Goal: Information Seeking & Learning: Stay updated

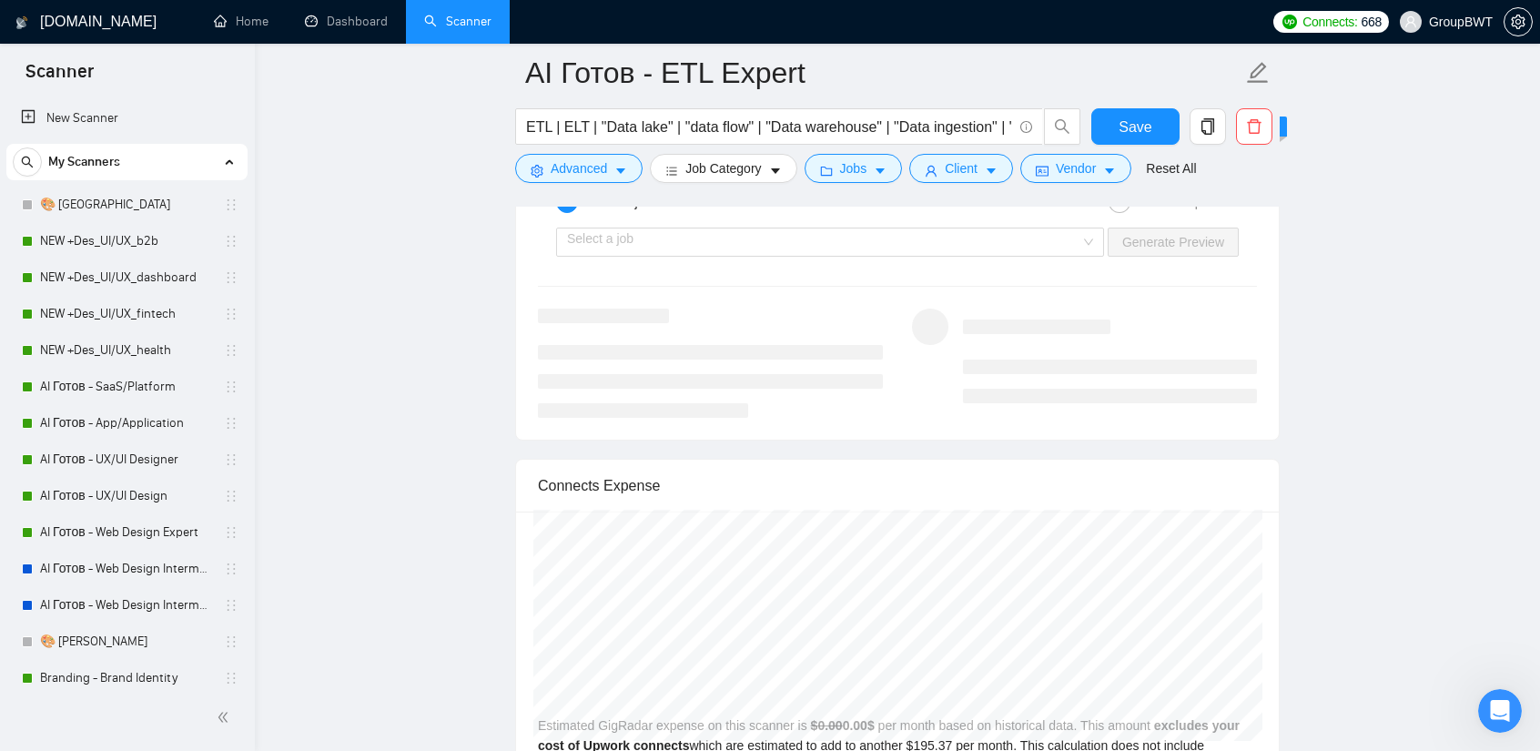
scroll to position [3523, 0]
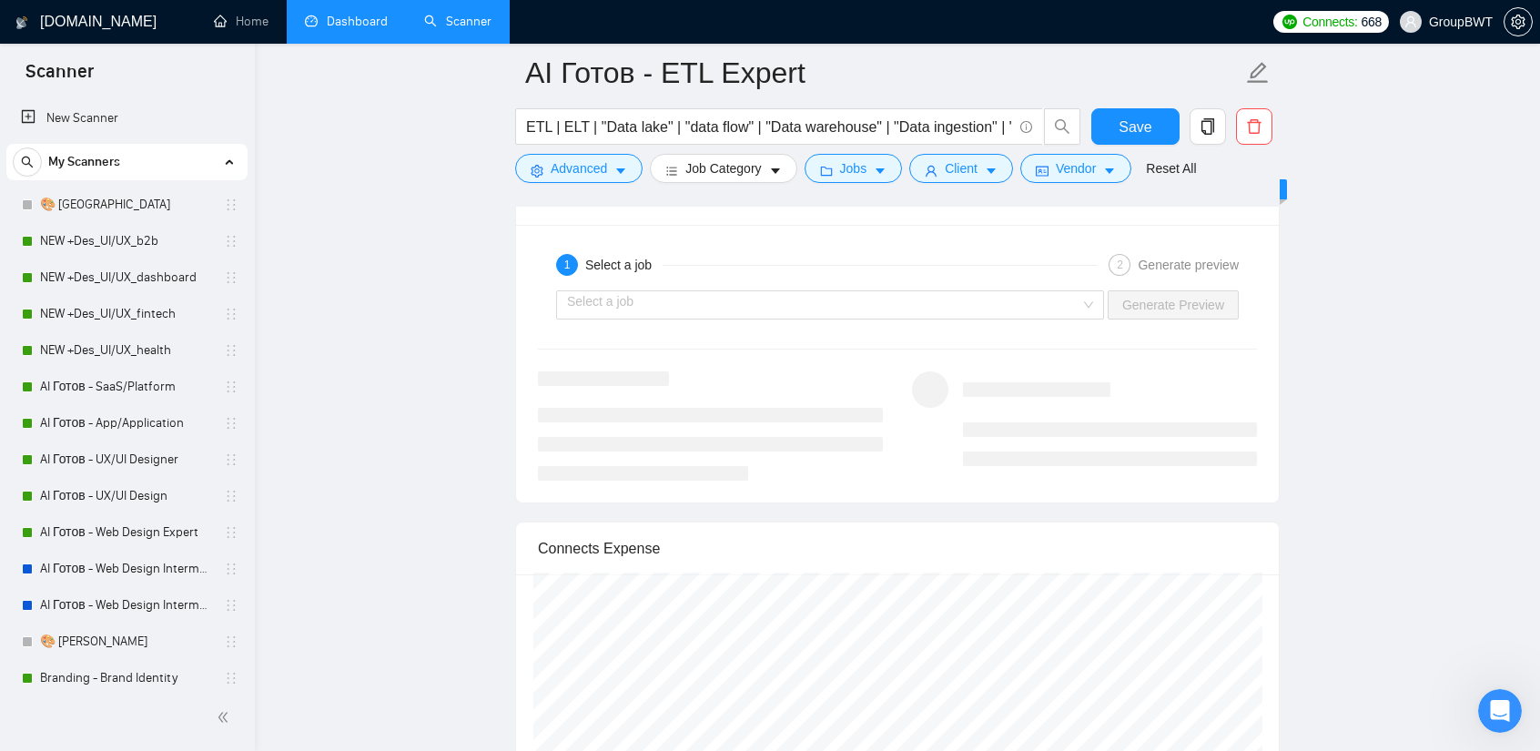
click at [348, 24] on link "Dashboard" at bounding box center [346, 21] width 83 height 15
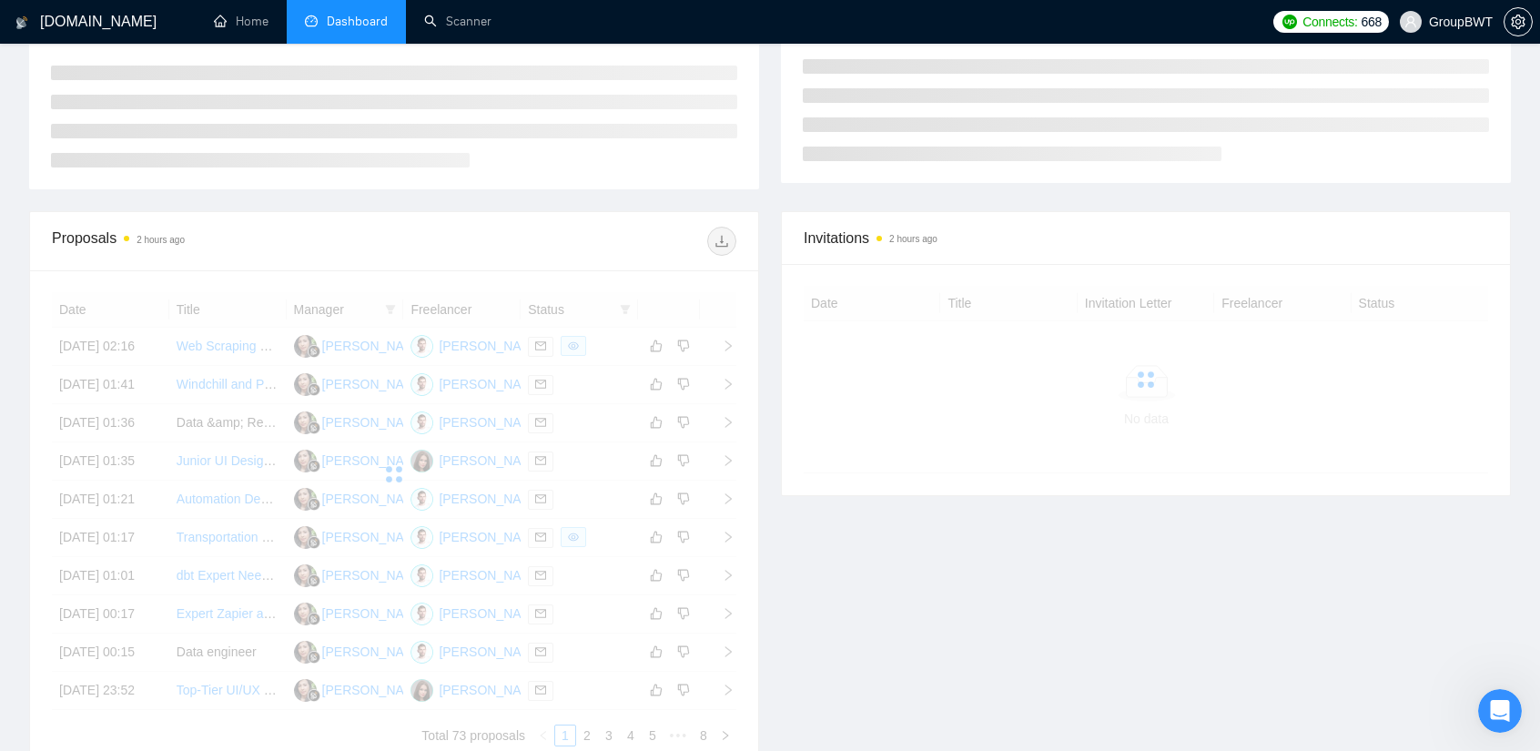
click at [840, 560] on div "Invitations 2 hours ago Date Title Invitation Letter Freelancer Status No data" at bounding box center [1146, 490] width 752 height 558
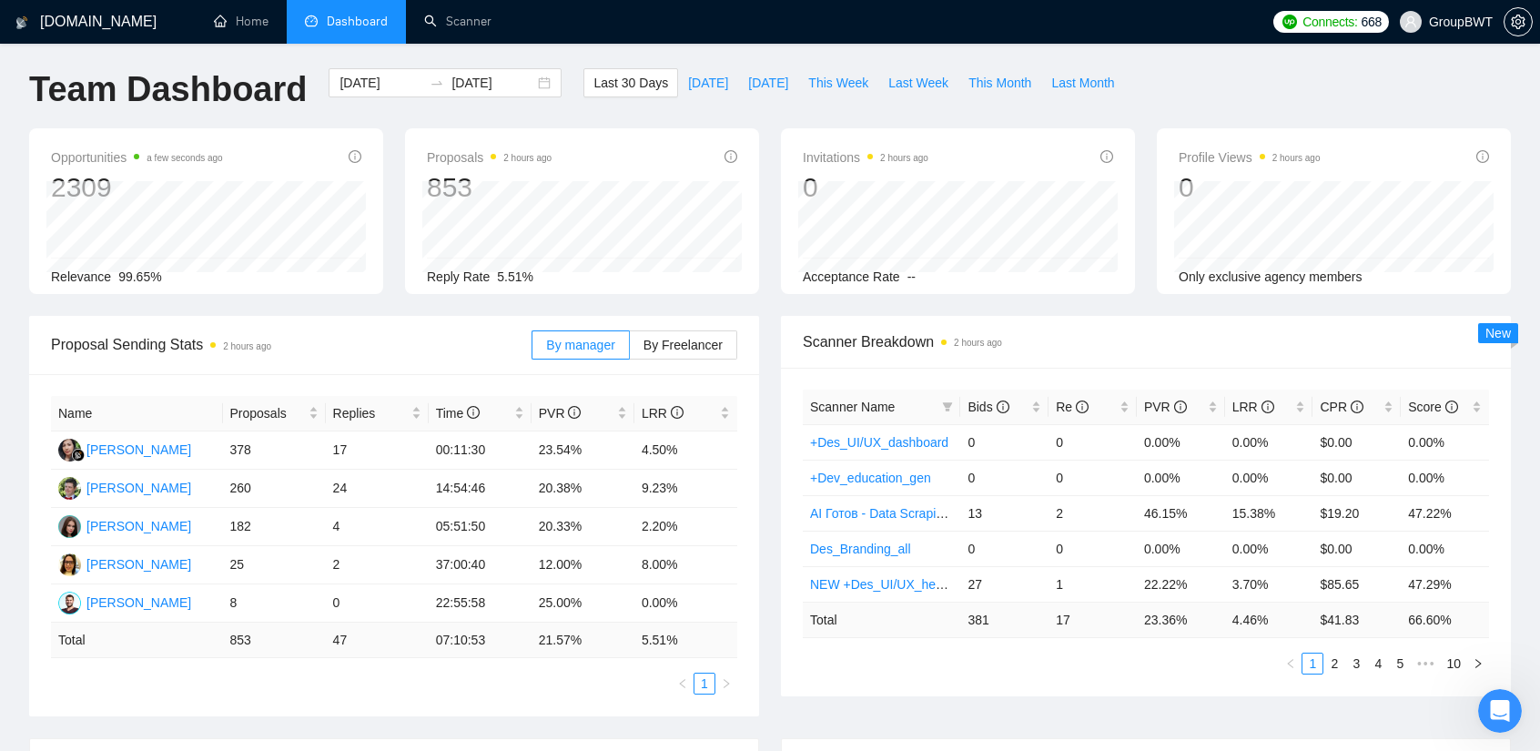
scroll to position [0, 0]
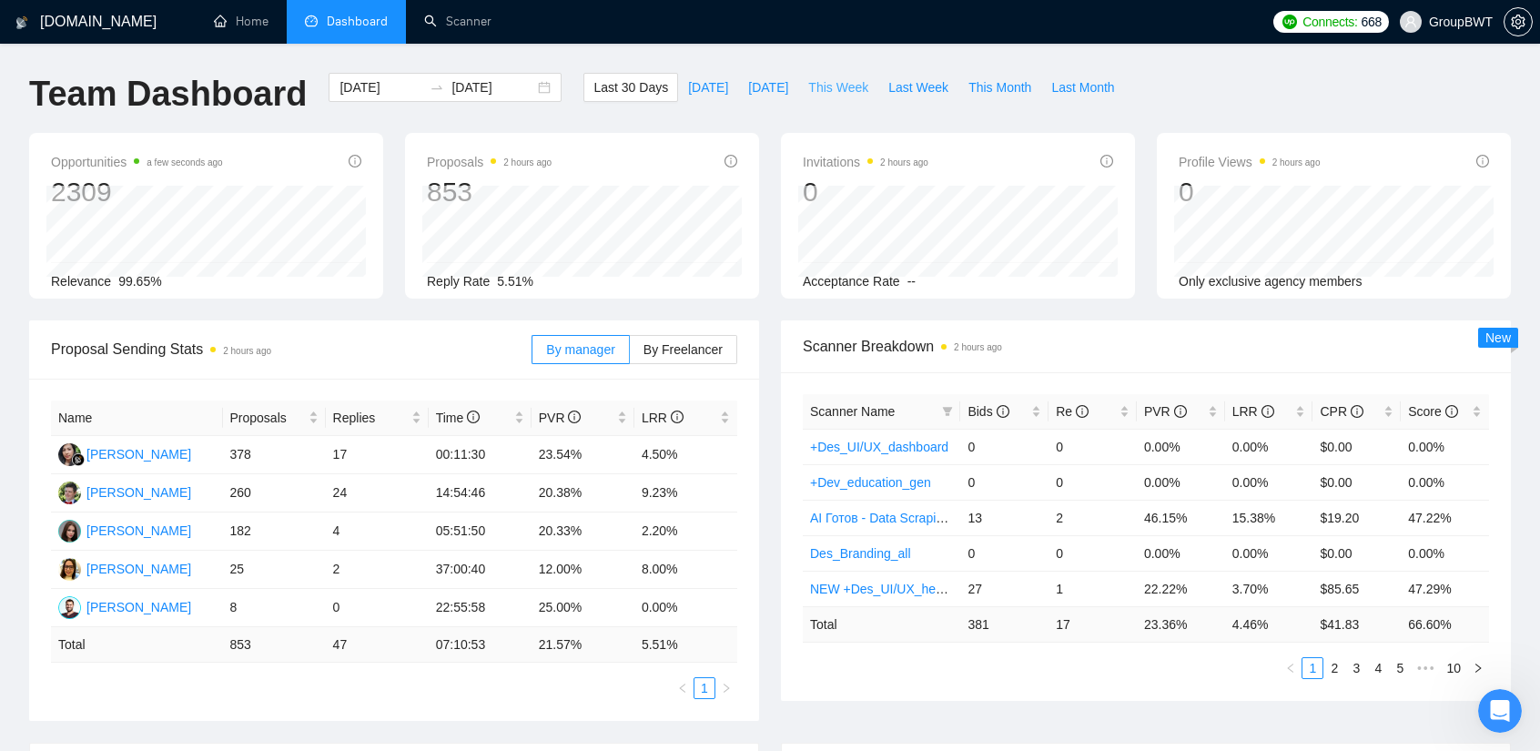
click at [823, 100] on button "This Week" at bounding box center [838, 87] width 80 height 29
type input "[DATE]"
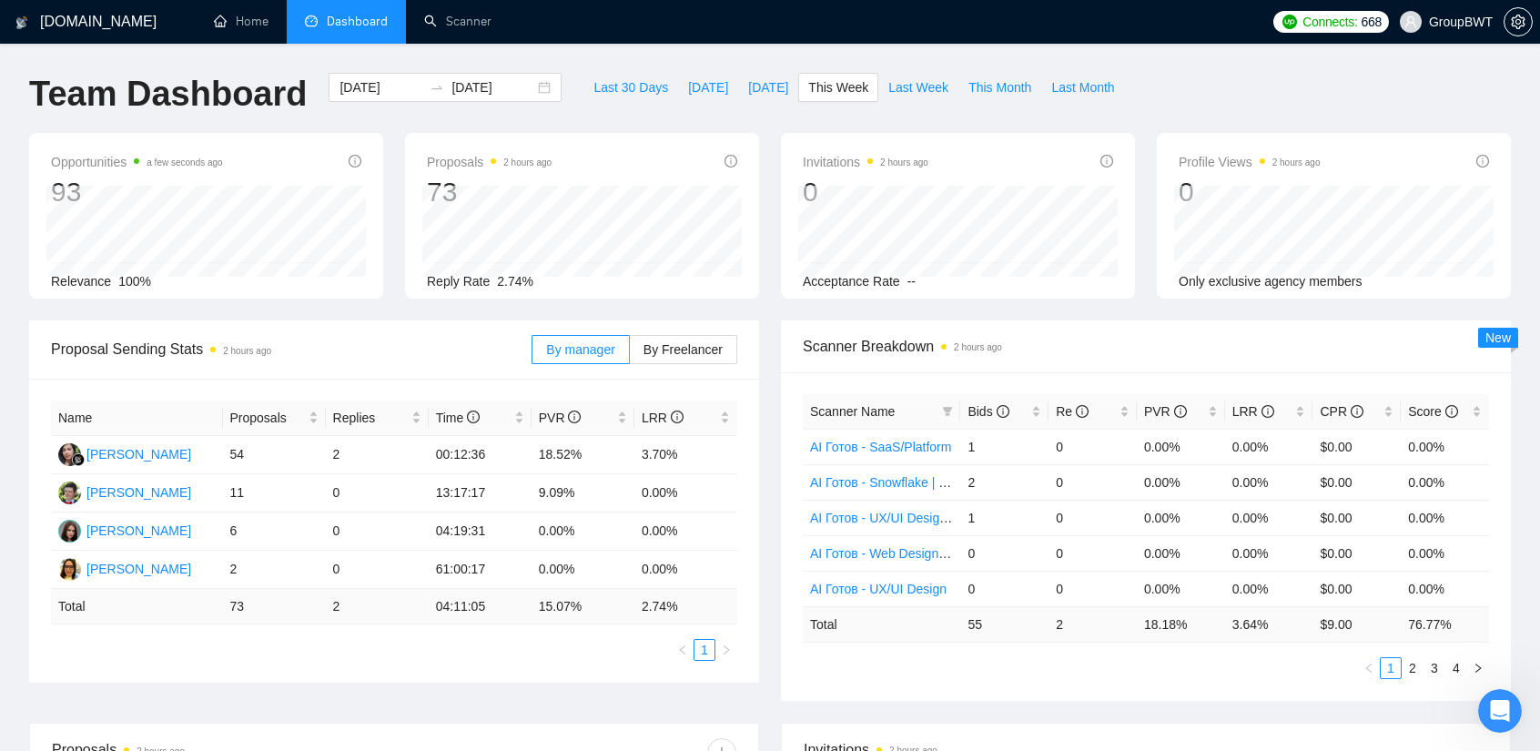
click at [756, 311] on div "Opportunities a few seconds ago 93 Relevance 100% Proposals 2 hours ago 73 Repl…" at bounding box center [769, 226] width 1503 height 187
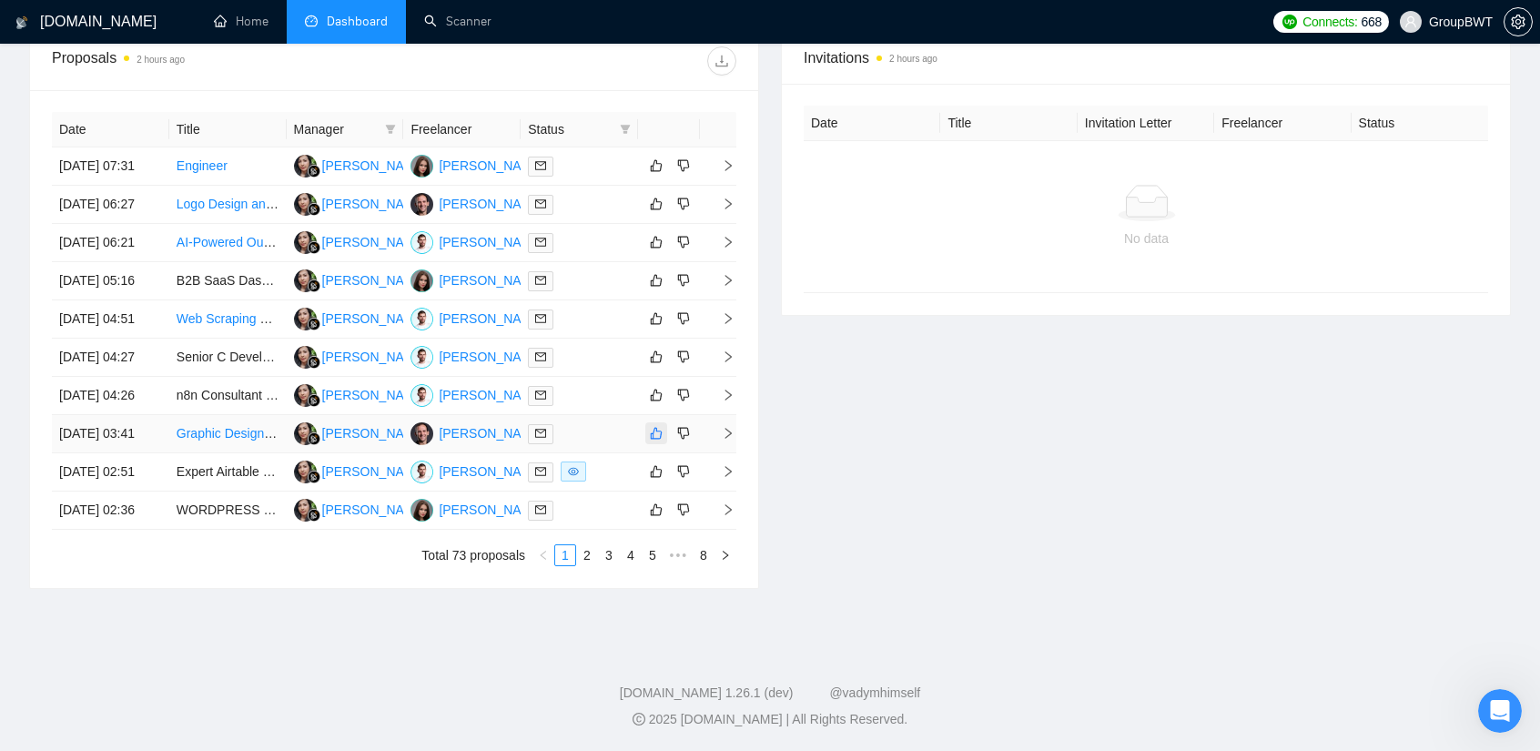
scroll to position [857, 0]
click at [588, 556] on link "2" at bounding box center [587, 555] width 20 height 20
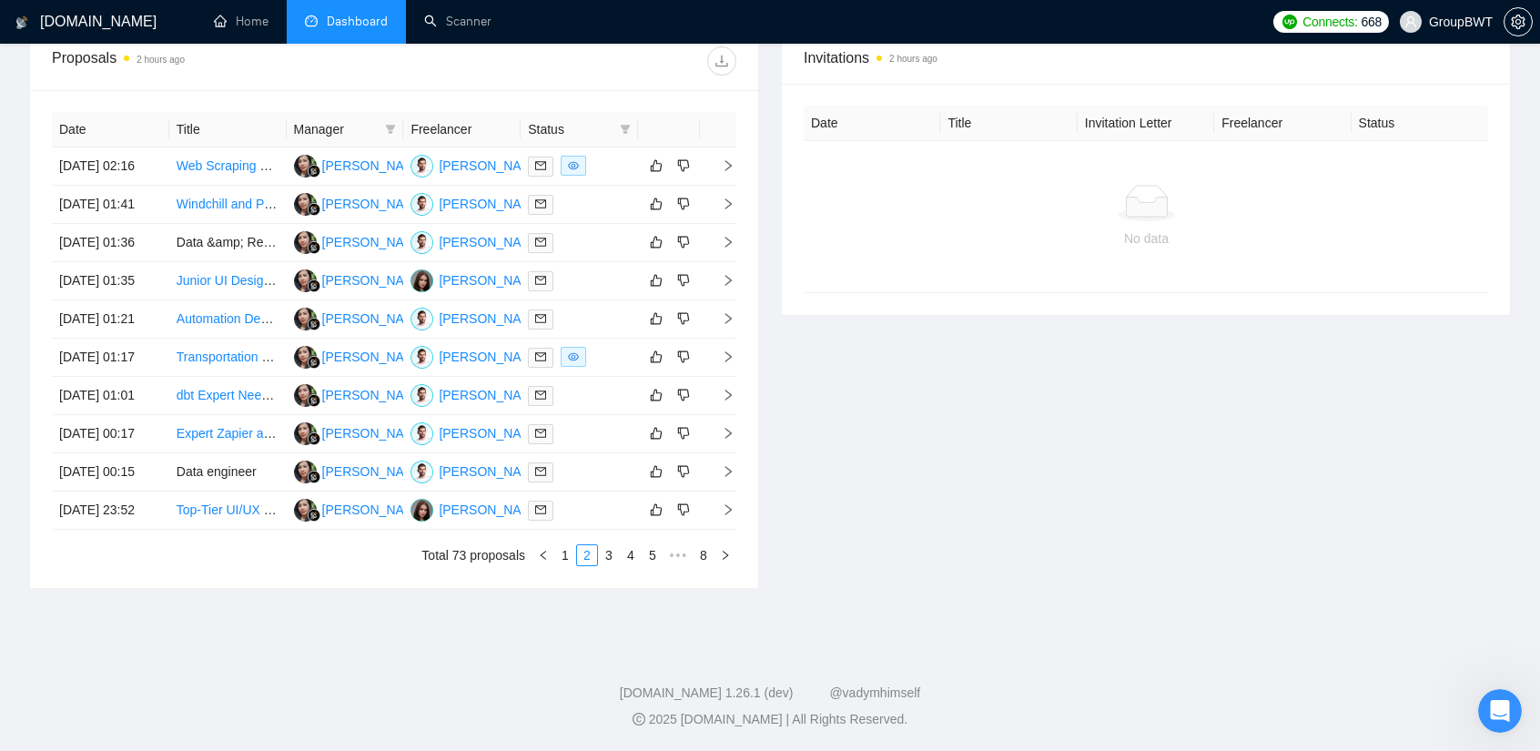
click at [882, 298] on div "Invitations 2 hours ago Date Title Invitation Letter Freelancer Status No data" at bounding box center [1146, 310] width 752 height 558
click at [611, 550] on link "3" at bounding box center [609, 555] width 20 height 20
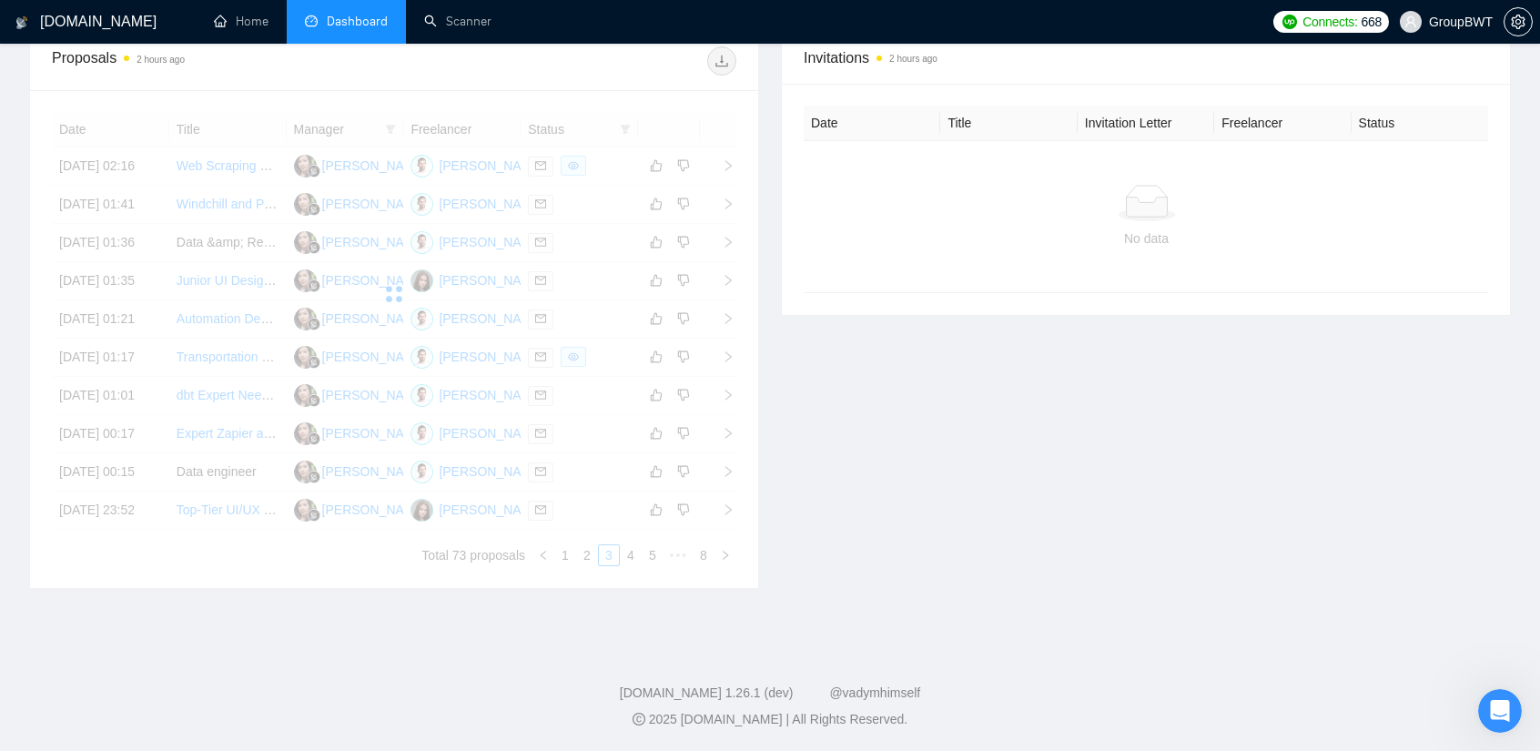
click at [982, 362] on div "Invitations 2 hours ago Date Title Invitation Letter Freelancer Status No data" at bounding box center [1146, 310] width 752 height 558
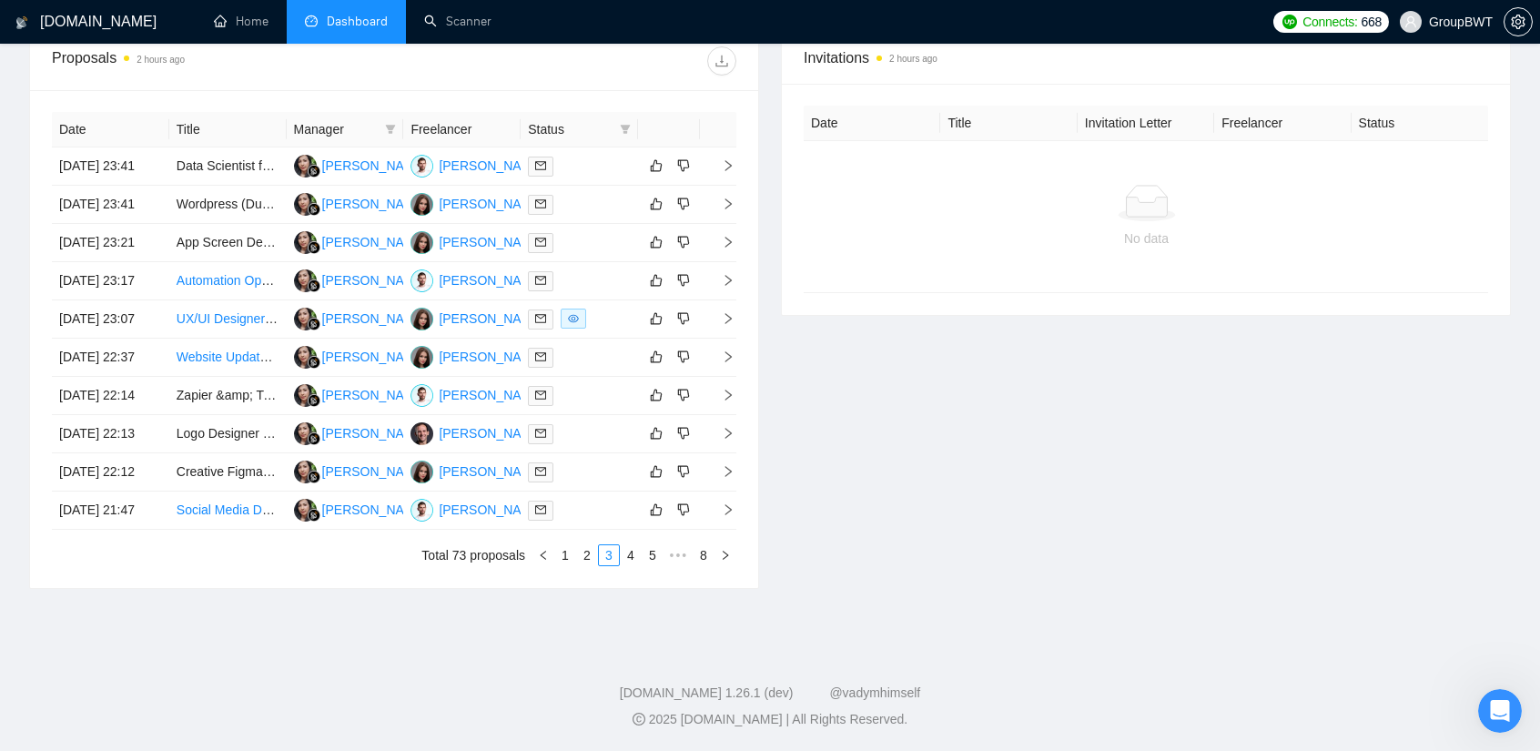
click at [982, 347] on div "Invitations 2 hours ago Date Title Invitation Letter Freelancer Status No data" at bounding box center [1146, 310] width 752 height 558
click at [569, 552] on link "1" at bounding box center [565, 555] width 20 height 20
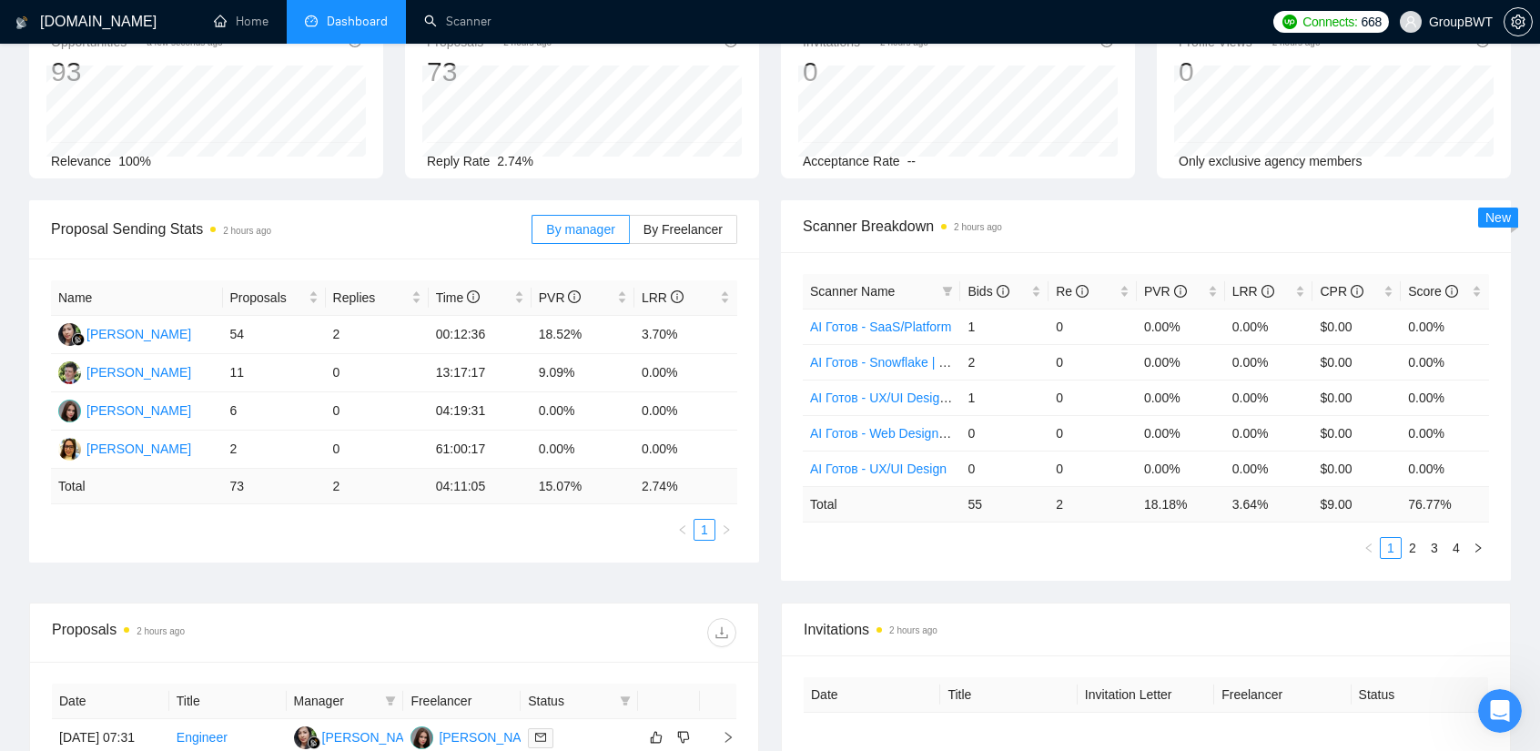
scroll to position [38, 0]
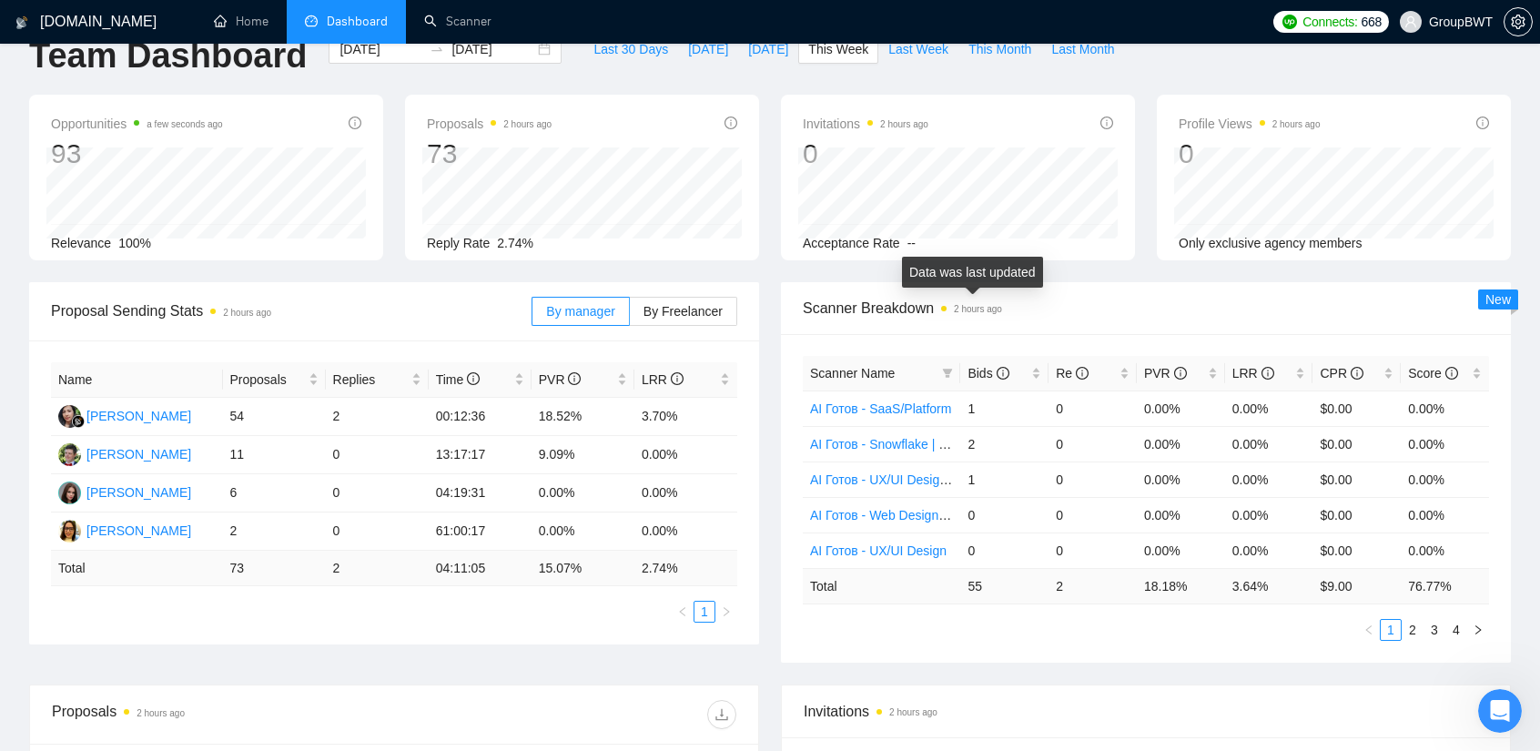
click at [1055, 316] on span "Scanner Breakdown 2 hours ago" at bounding box center [1146, 308] width 686 height 23
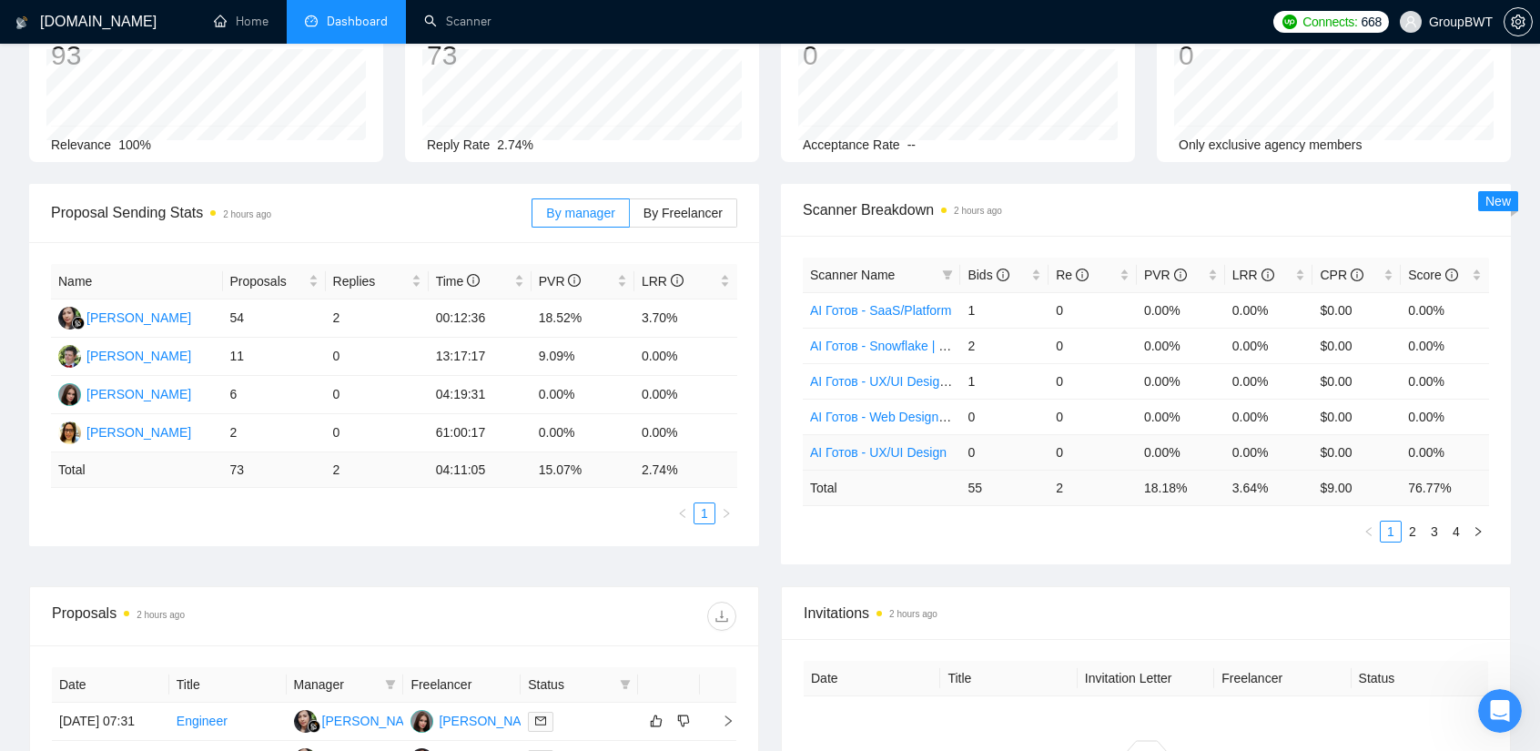
scroll to position [129, 0]
